Goal: Task Accomplishment & Management: Use online tool/utility

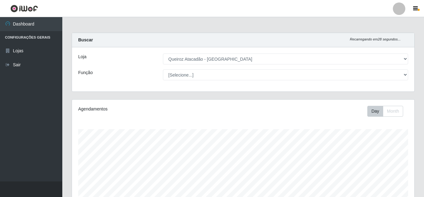
select select "225"
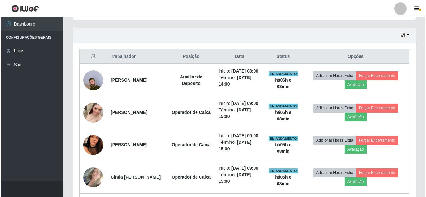
scroll to position [203, 0]
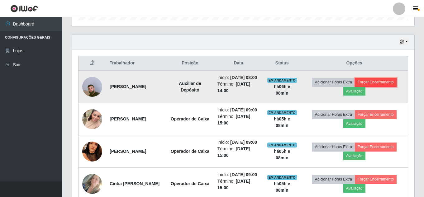
click at [393, 87] on button "Forçar Encerramento" at bounding box center [376, 82] width 42 height 9
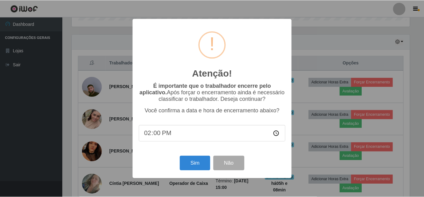
scroll to position [129, 339]
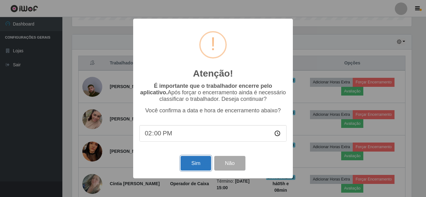
click at [197, 166] on button "Sim" at bounding box center [195, 163] width 30 height 15
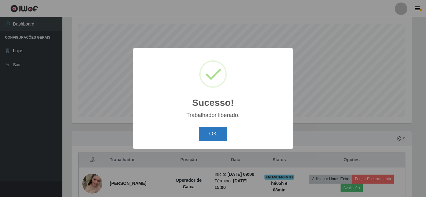
click at [216, 138] on button "OK" at bounding box center [213, 134] width 29 height 15
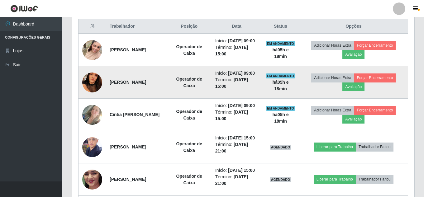
scroll to position [184, 0]
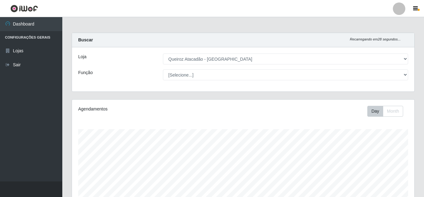
select select "225"
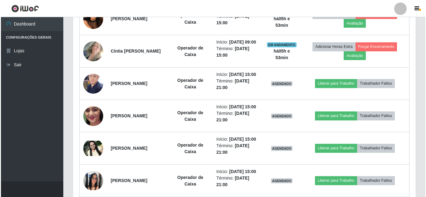
scroll to position [295, 0]
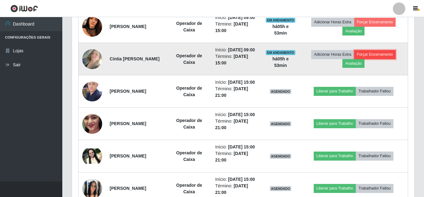
click at [370, 59] on button "Forçar Encerramento" at bounding box center [375, 54] width 42 height 9
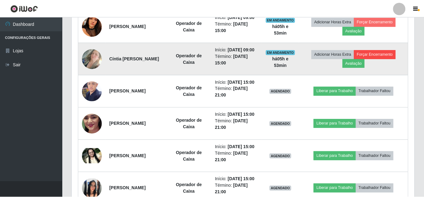
scroll to position [129, 339]
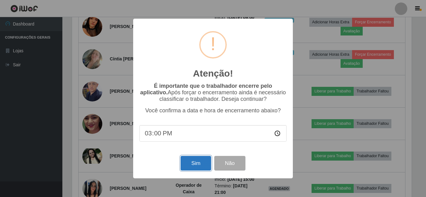
click at [205, 166] on button "Sim" at bounding box center [195, 163] width 30 height 15
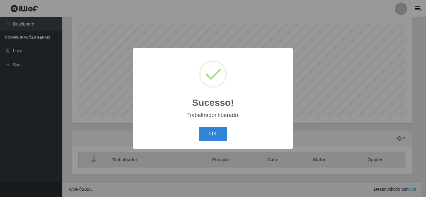
click at [199, 127] on button "OK" at bounding box center [213, 134] width 29 height 15
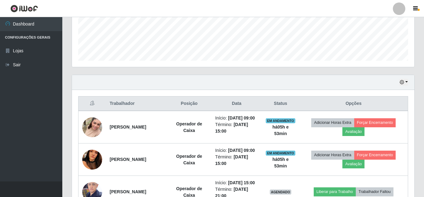
scroll to position [163, 0]
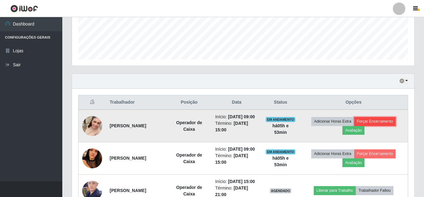
click at [389, 124] on button "Forçar Encerramento" at bounding box center [375, 121] width 42 height 9
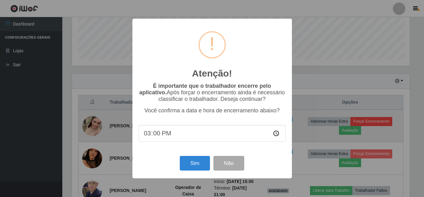
scroll to position [129, 339]
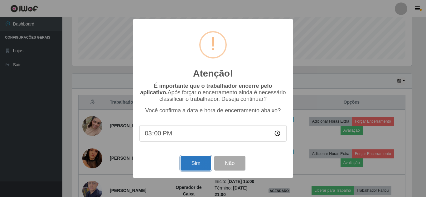
click at [202, 167] on button "Sim" at bounding box center [195, 163] width 30 height 15
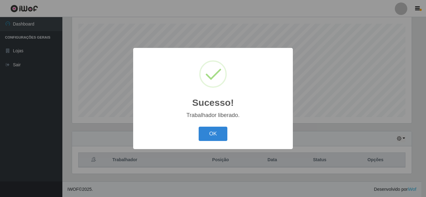
click at [199, 127] on button "OK" at bounding box center [213, 134] width 29 height 15
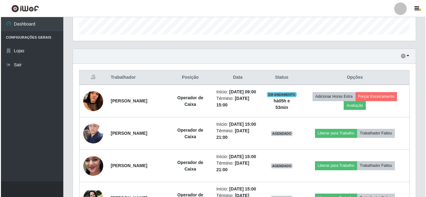
scroll to position [193, 0]
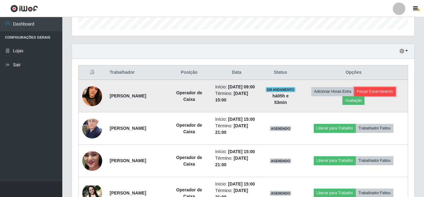
click at [391, 95] on button "Forçar Encerramento" at bounding box center [375, 91] width 42 height 9
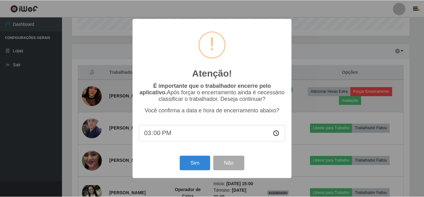
scroll to position [129, 339]
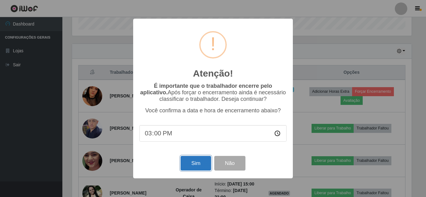
click at [208, 169] on button "Sim" at bounding box center [195, 163] width 30 height 15
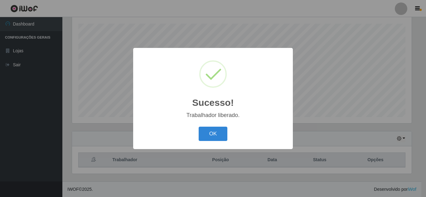
click at [199, 127] on button "OK" at bounding box center [213, 134] width 29 height 15
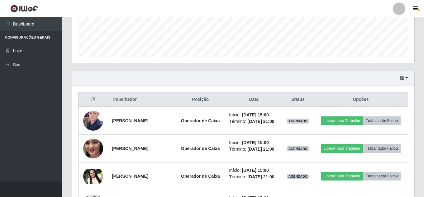
scroll to position [199, 0]
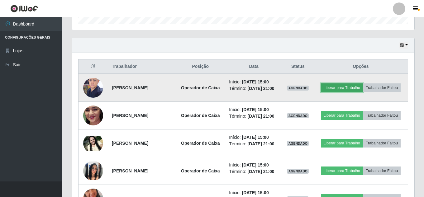
click at [363, 84] on button "Liberar para Trabalho" at bounding box center [342, 88] width 42 height 9
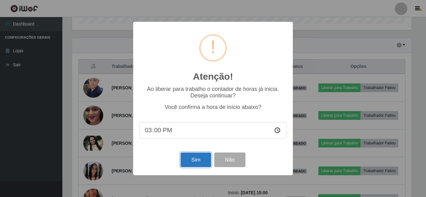
click at [197, 158] on button "Sim" at bounding box center [195, 160] width 30 height 15
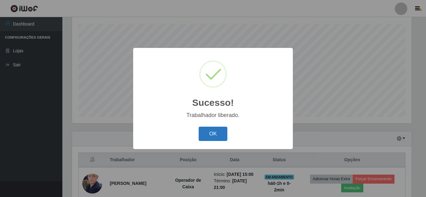
click at [207, 137] on button "OK" at bounding box center [213, 134] width 29 height 15
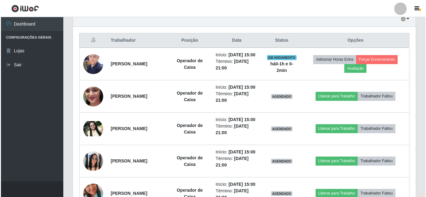
scroll to position [230, 0]
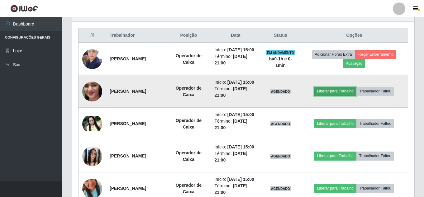
click at [338, 96] on button "Liberar para Trabalho" at bounding box center [336, 91] width 42 height 9
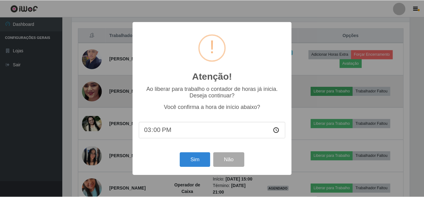
scroll to position [129, 339]
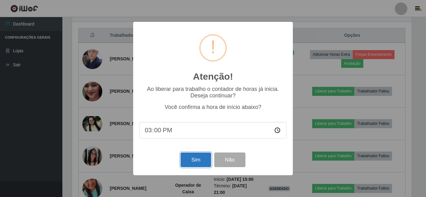
click at [193, 157] on button "Sim" at bounding box center [195, 160] width 30 height 15
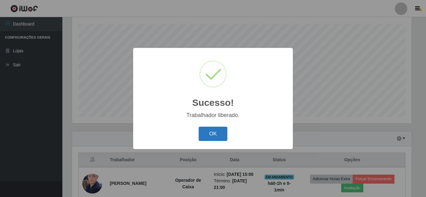
click at [210, 137] on button "OK" at bounding box center [213, 134] width 29 height 15
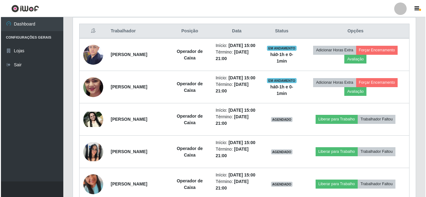
scroll to position [262, 0]
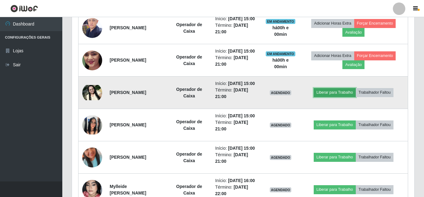
click at [346, 97] on button "Liberar para Trabalho" at bounding box center [335, 92] width 42 height 9
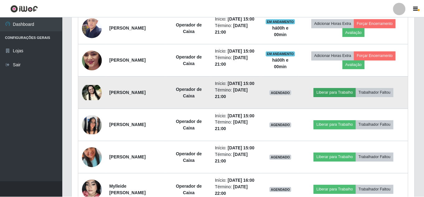
scroll to position [129, 339]
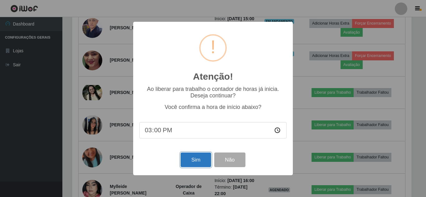
click at [188, 161] on button "Sim" at bounding box center [195, 160] width 30 height 15
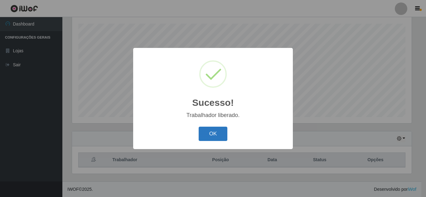
click at [210, 129] on button "OK" at bounding box center [213, 134] width 29 height 15
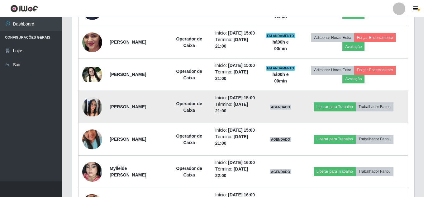
scroll to position [293, 0]
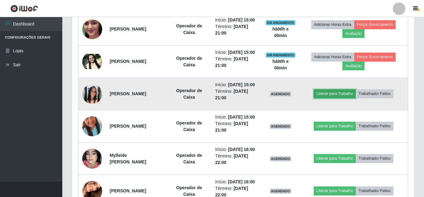
click at [336, 98] on button "Liberar para Trabalho" at bounding box center [335, 93] width 42 height 9
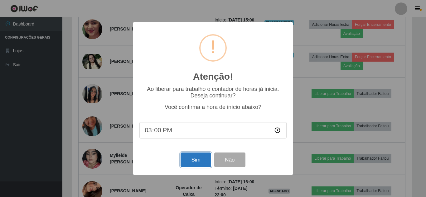
click at [197, 161] on button "Sim" at bounding box center [195, 160] width 30 height 15
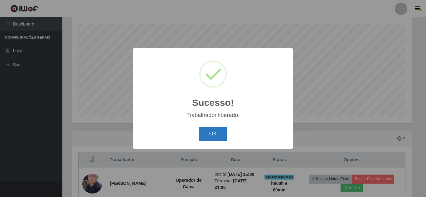
click at [220, 137] on button "OK" at bounding box center [213, 134] width 29 height 15
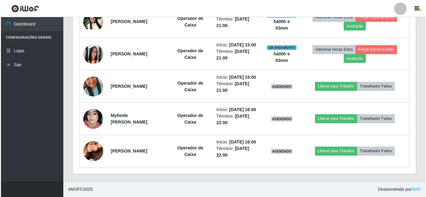
scroll to position [355, 0]
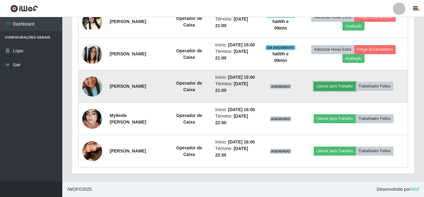
click at [329, 91] on button "Liberar para Trabalho" at bounding box center [335, 86] width 42 height 9
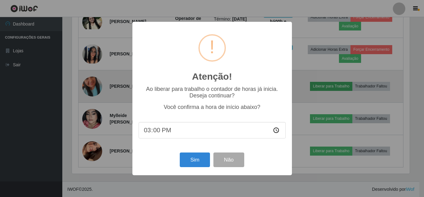
scroll to position [129, 339]
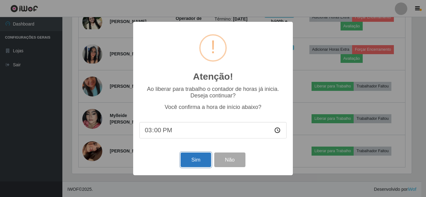
click at [199, 160] on button "Sim" at bounding box center [195, 160] width 30 height 15
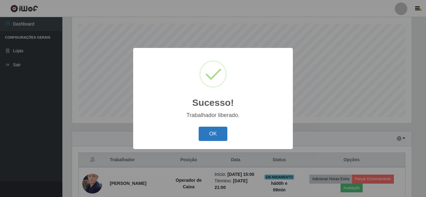
click at [210, 132] on button "OK" at bounding box center [213, 134] width 29 height 15
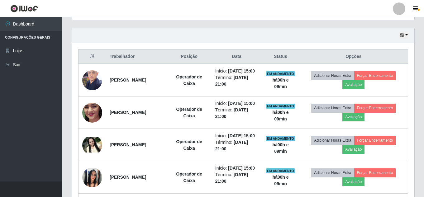
scroll to position [262, 0]
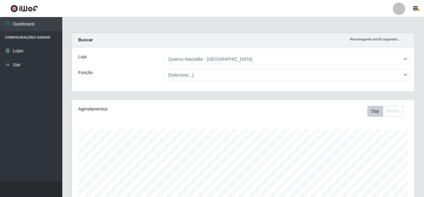
select select "225"
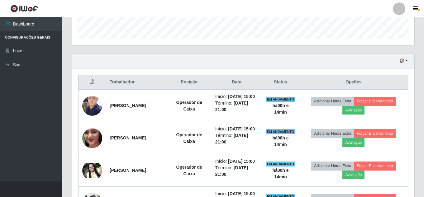
scroll to position [129, 343]
